Goal: Information Seeking & Learning: Learn about a topic

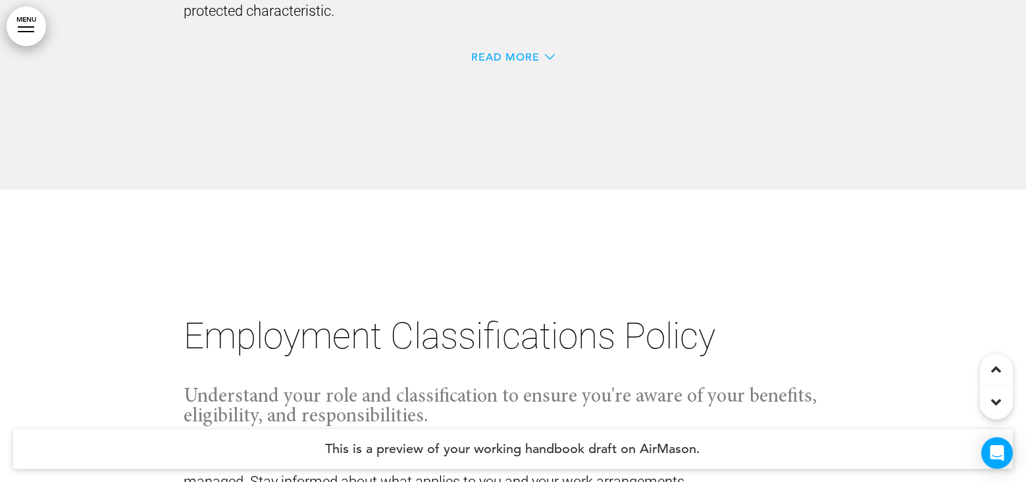
scroll to position [12508, 0]
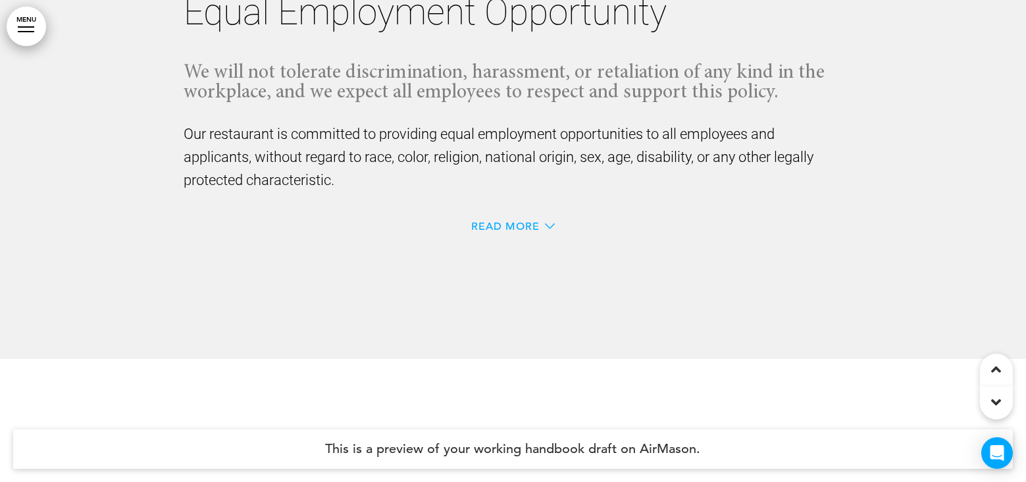
click at [541, 228] on div "Read More" at bounding box center [513, 226] width 83 height 11
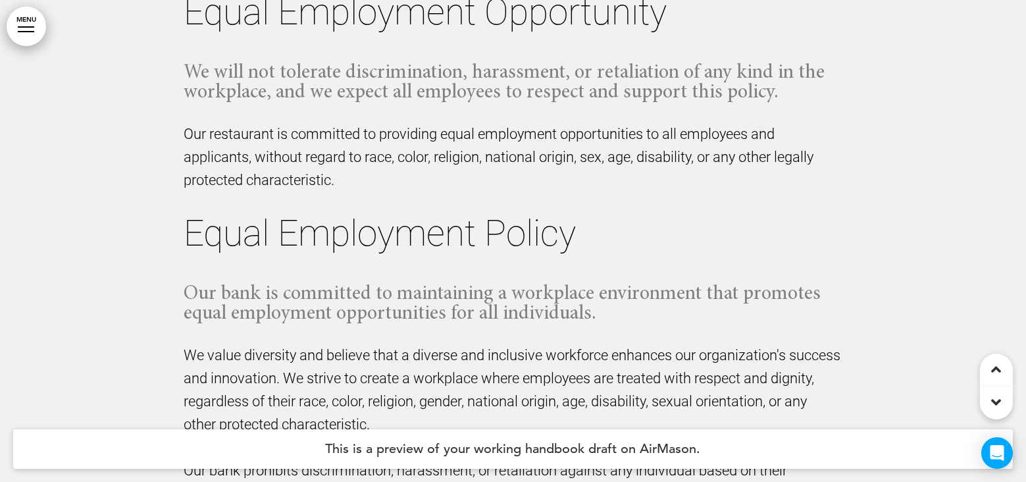
scroll to position [12703, 0]
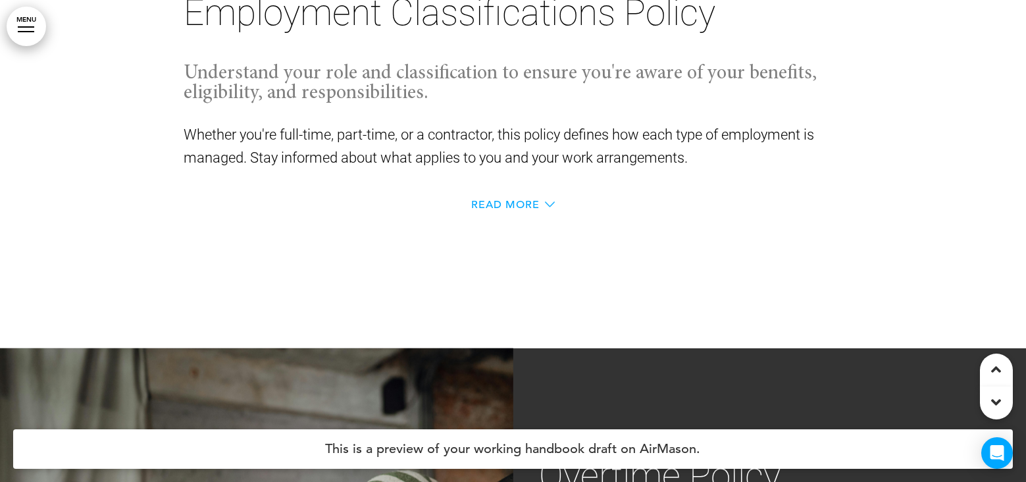
click at [537, 210] on span "Read More" at bounding box center [506, 204] width 68 height 11
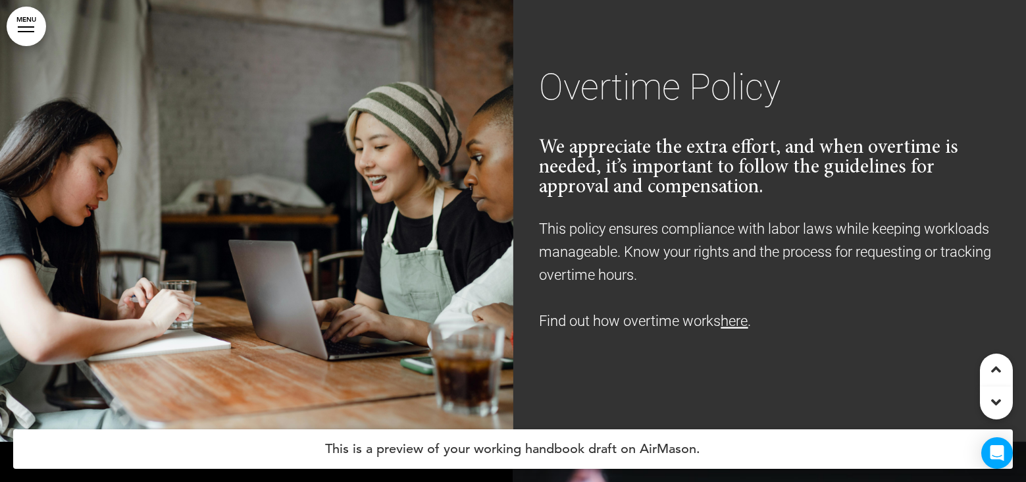
scroll to position [14927, 0]
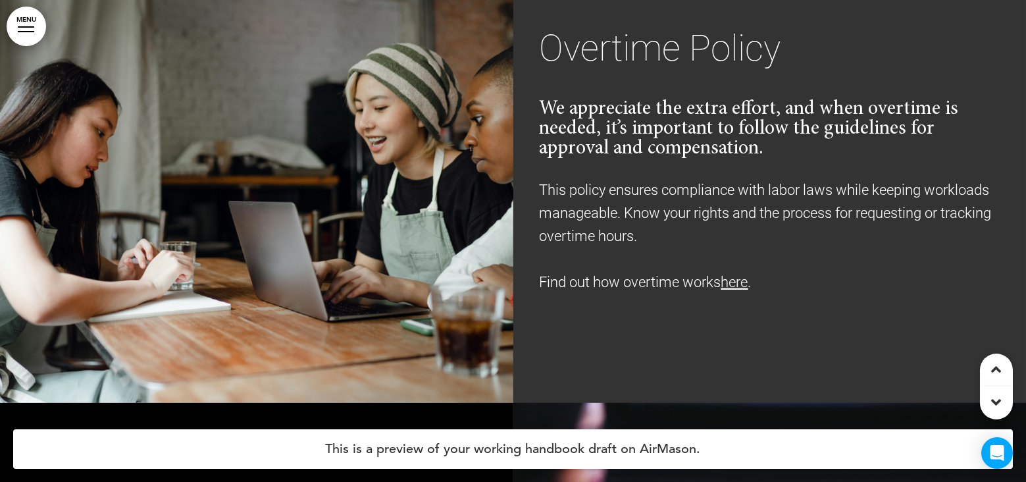
click at [737, 274] on link "here" at bounding box center [734, 282] width 27 height 16
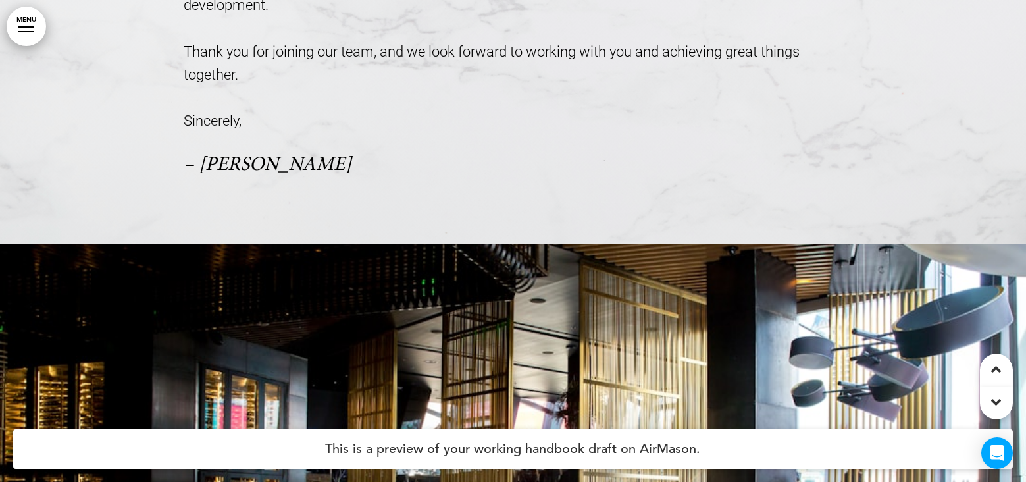
scroll to position [0, 0]
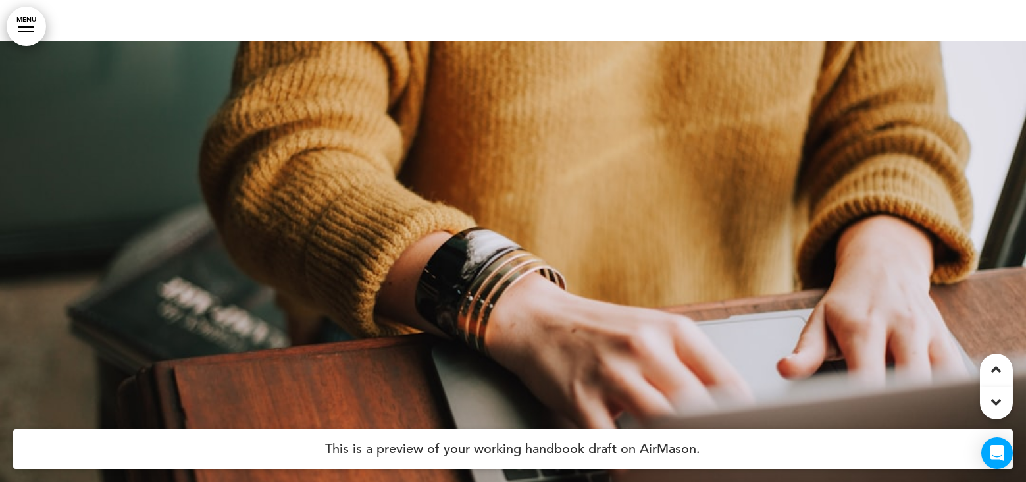
scroll to position [2238, 0]
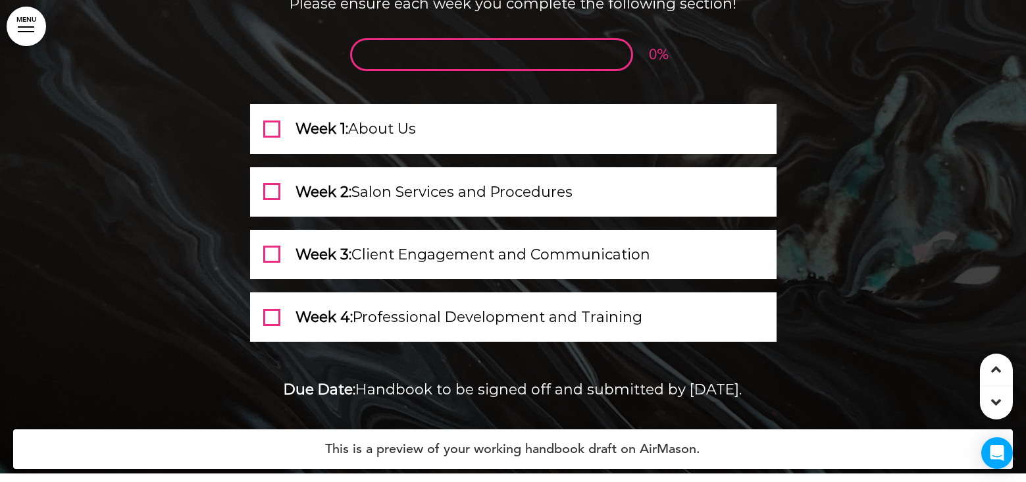
scroll to position [346, 0]
